Goal: Navigation & Orientation: Find specific page/section

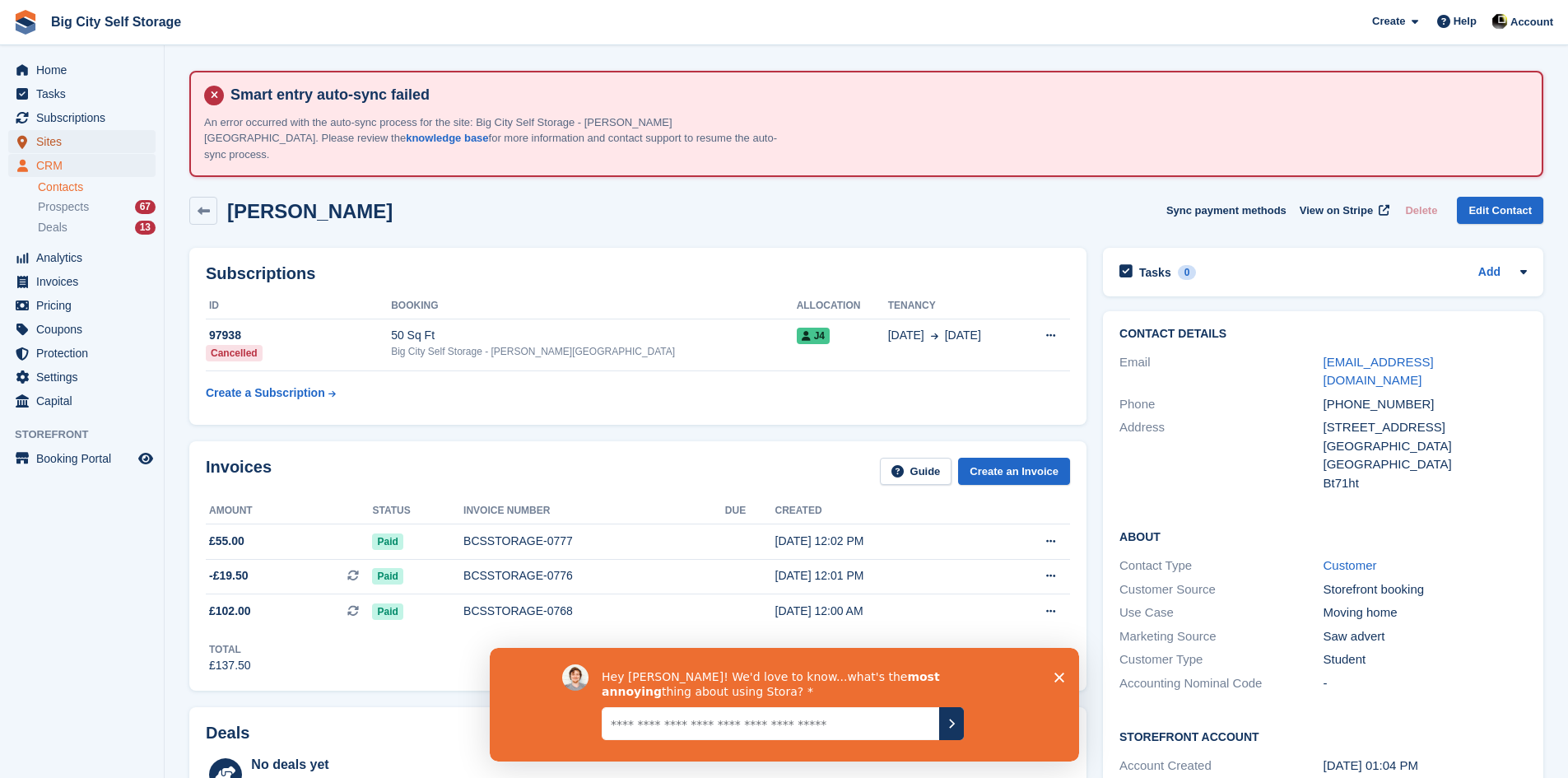
click at [52, 144] on span "Sites" at bounding box center [85, 141] width 99 height 23
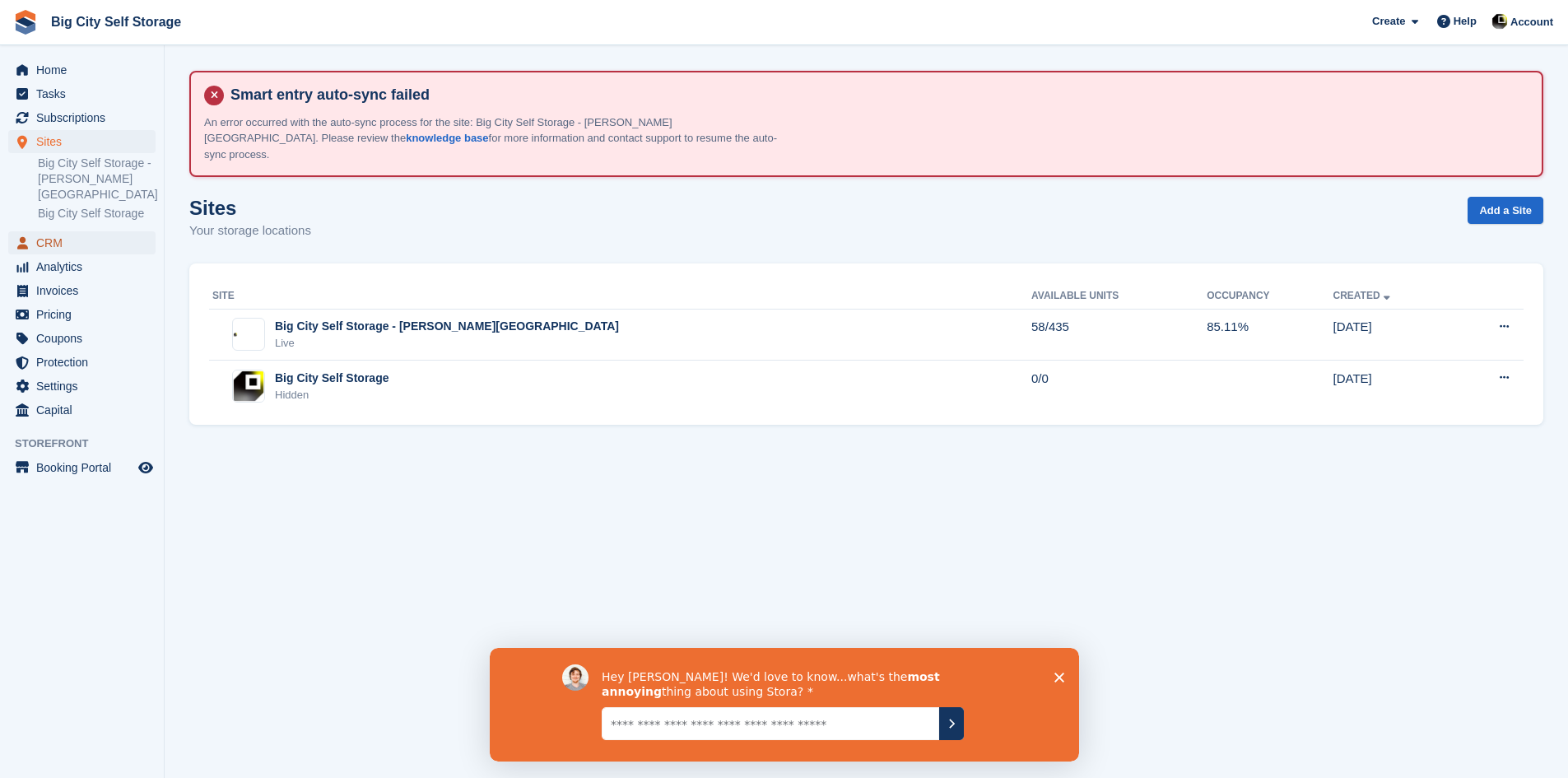
click at [58, 231] on span "CRM" at bounding box center [85, 242] width 99 height 23
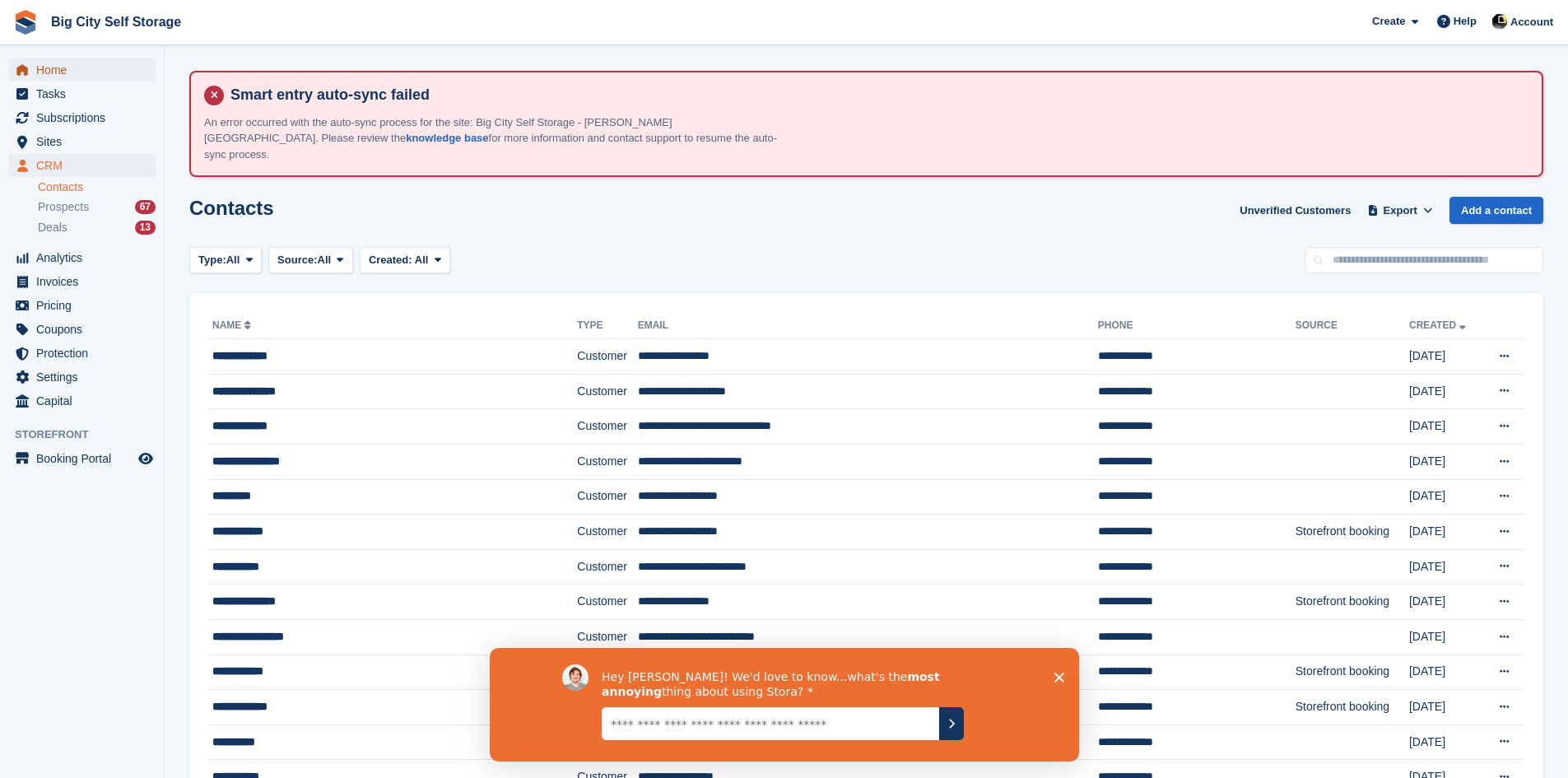
click at [56, 70] on span "Home" at bounding box center [85, 70] width 99 height 23
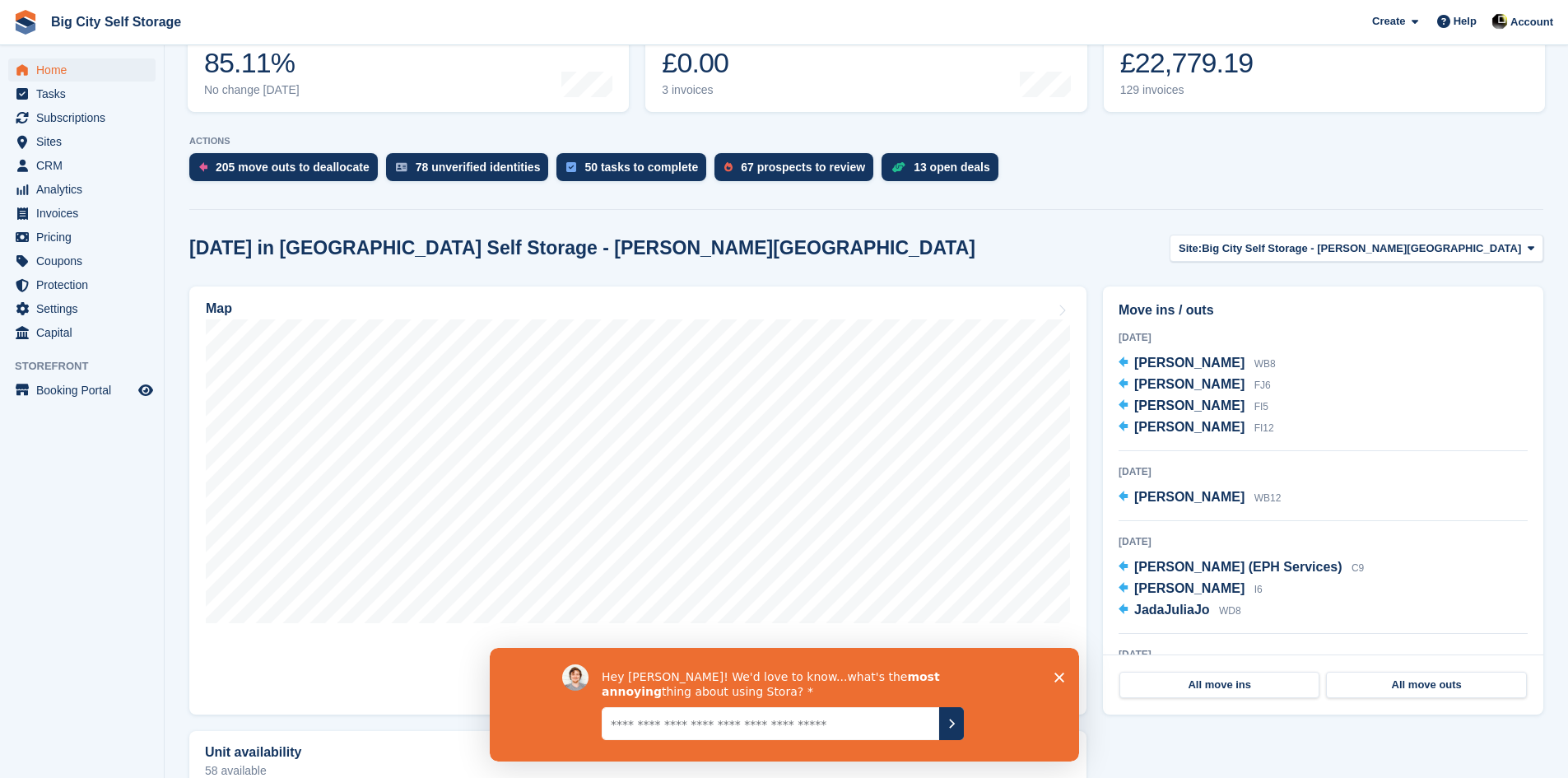
scroll to position [412, 0]
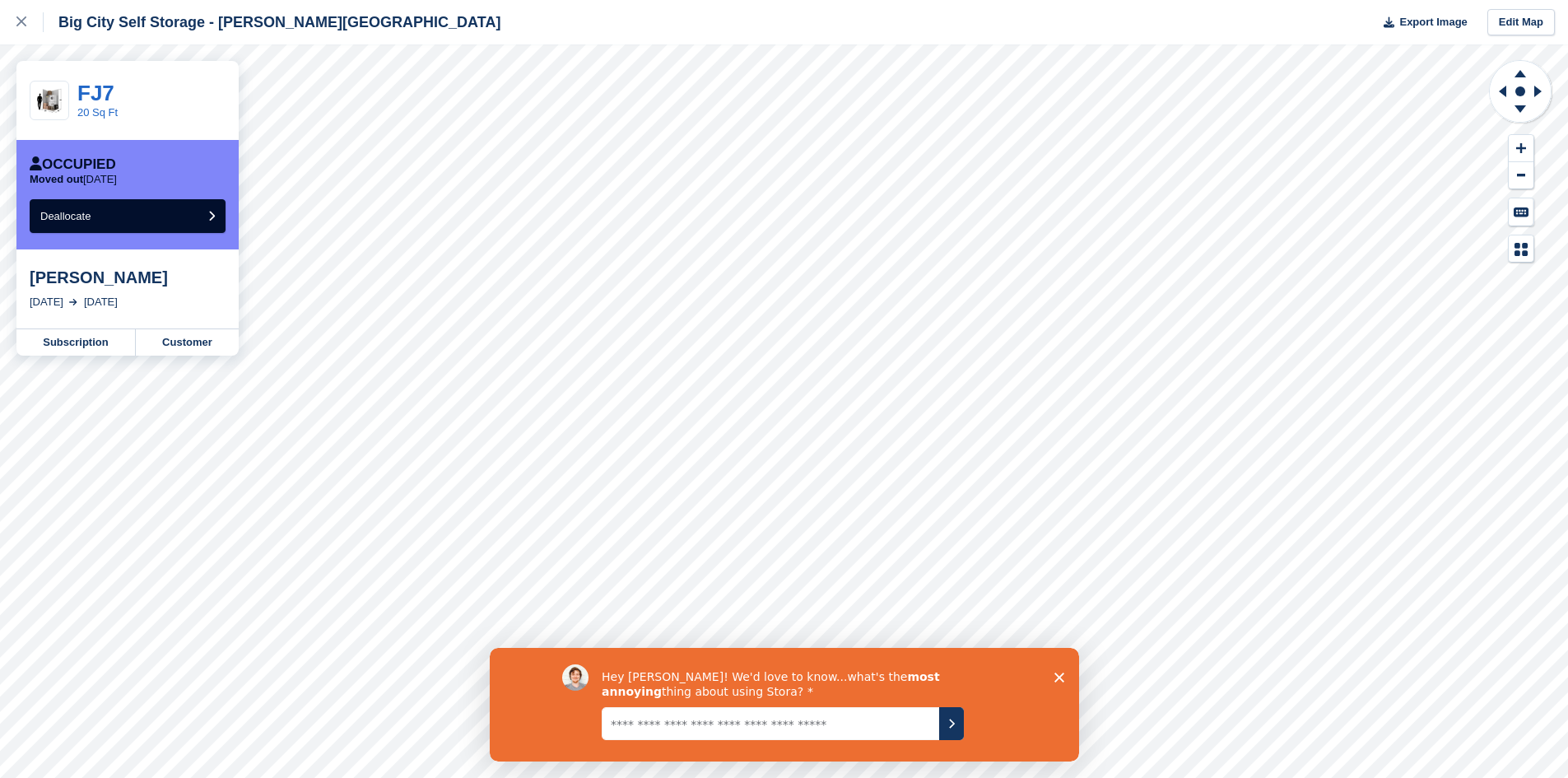
click at [87, 272] on div "[PERSON_NAME]" at bounding box center [127, 277] width 196 height 20
click at [179, 342] on link "Customer" at bounding box center [187, 342] width 103 height 27
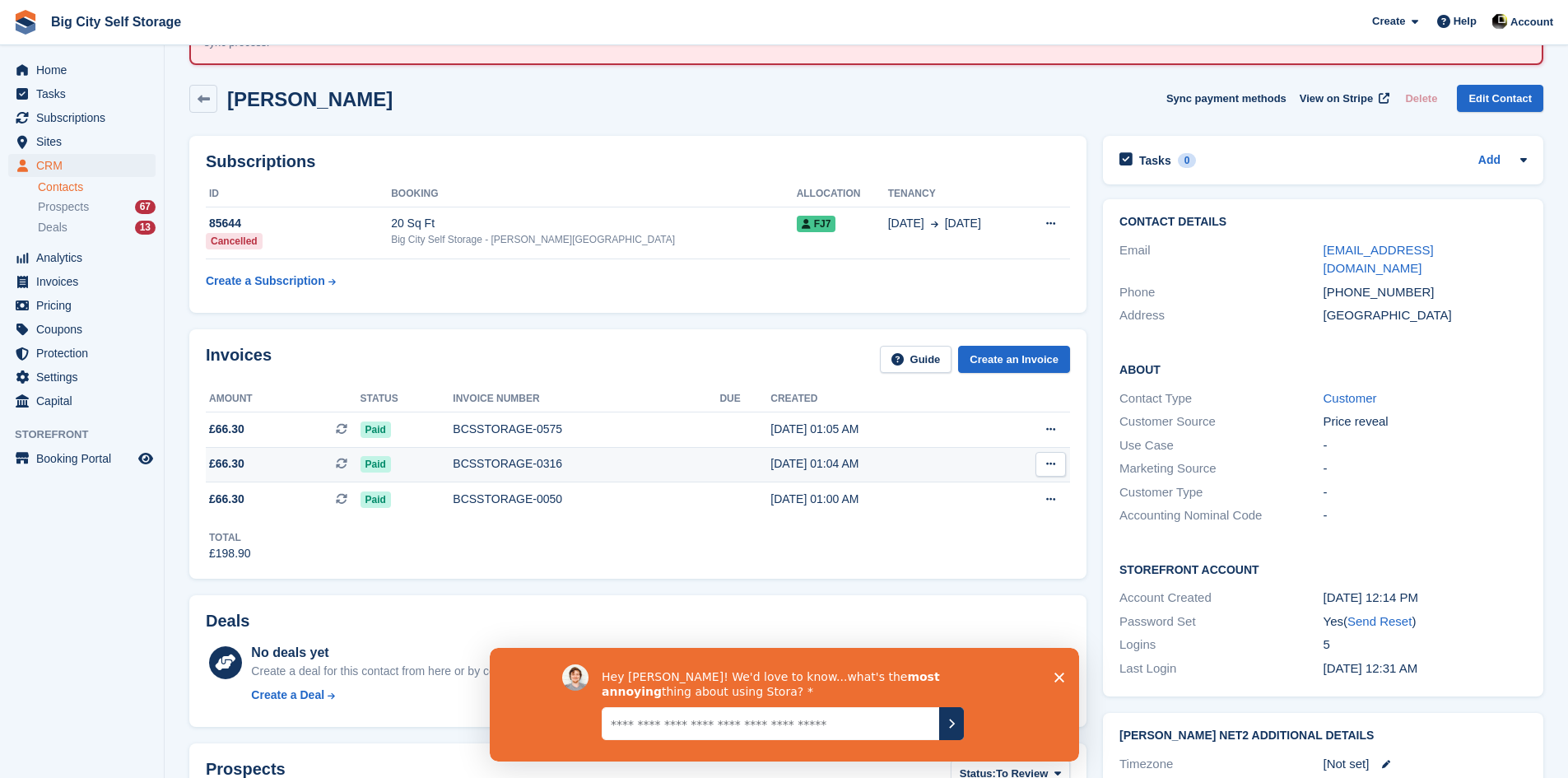
scroll to position [165, 0]
